Goal: Task Accomplishment & Management: Manage account settings

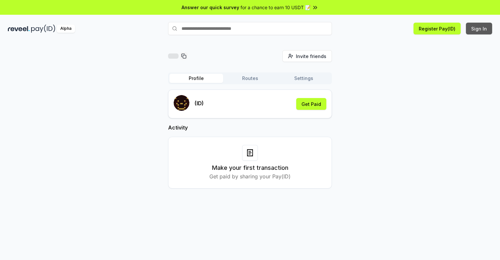
click at [480, 29] on button "Sign In" at bounding box center [479, 29] width 26 height 12
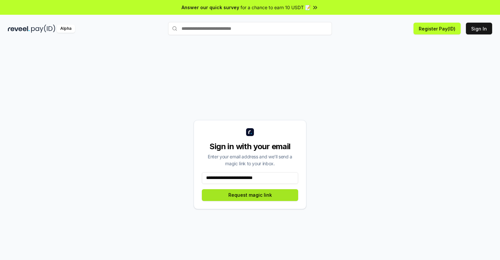
type input "**********"
click at [250, 195] on button "Request magic link" at bounding box center [250, 195] width 96 height 12
